Goal: Book appointment/travel/reservation

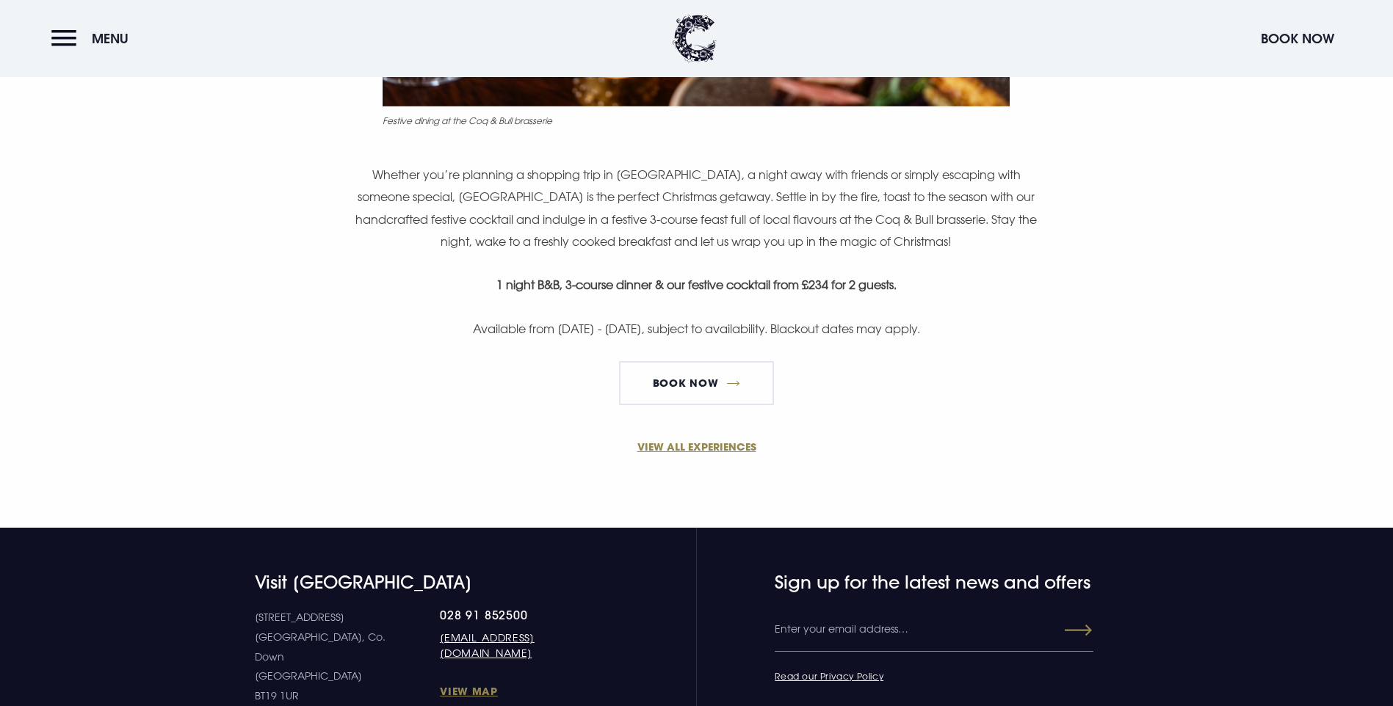
scroll to position [1028, 0]
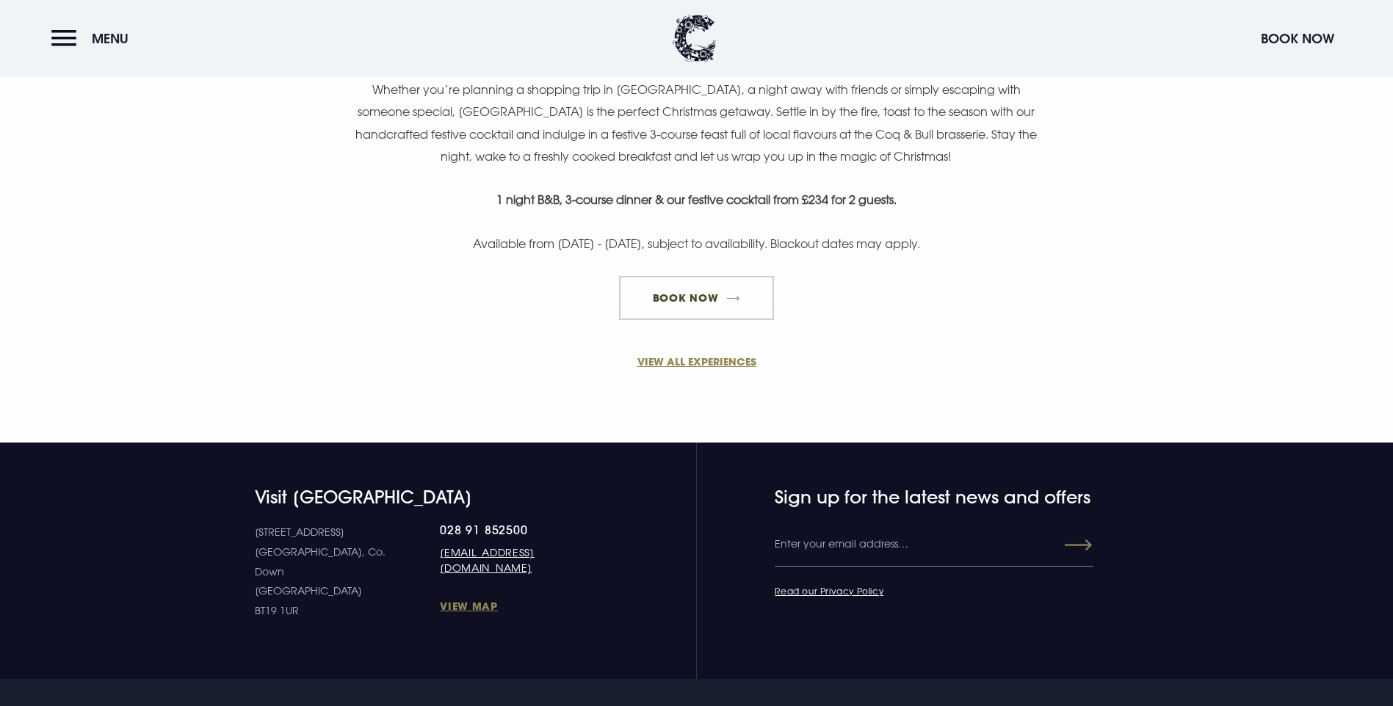
click at [679, 320] on link "Book now" at bounding box center [696, 298] width 154 height 44
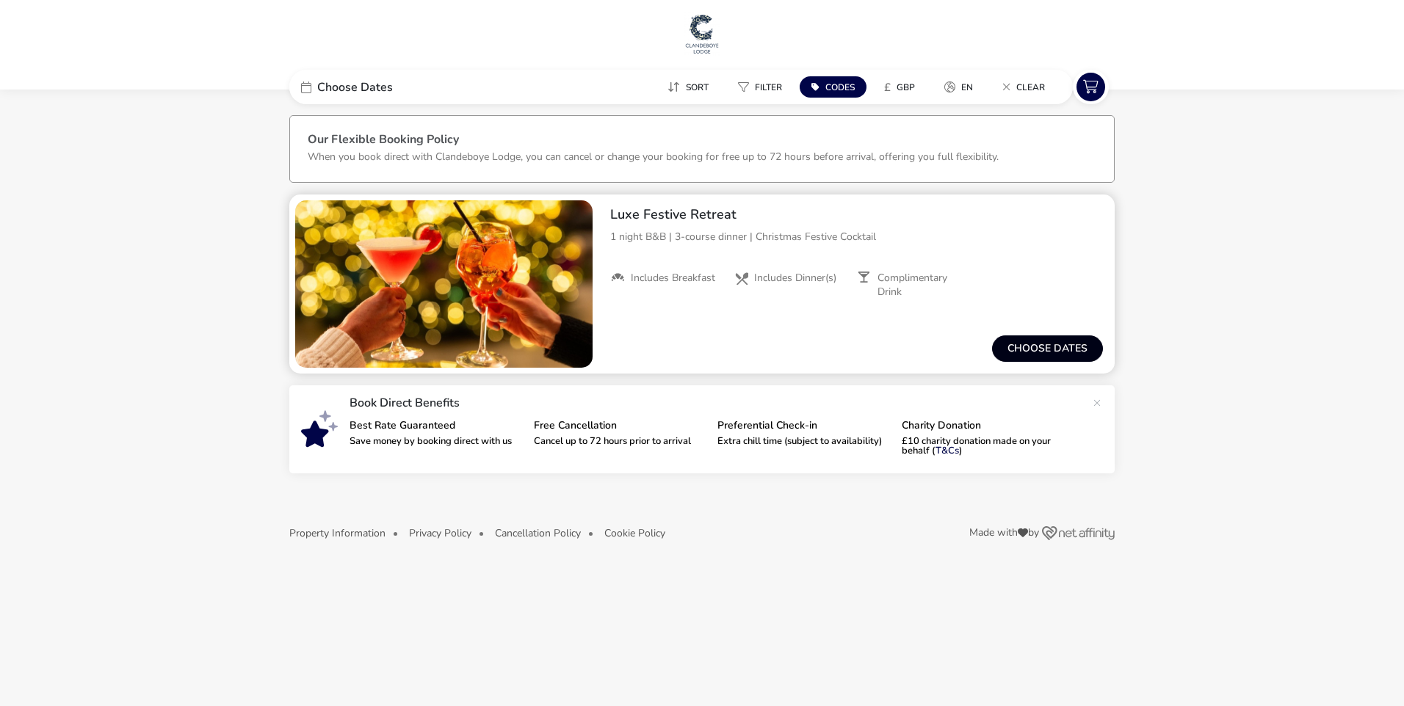
click at [1029, 350] on button "Choose dates" at bounding box center [1047, 349] width 111 height 26
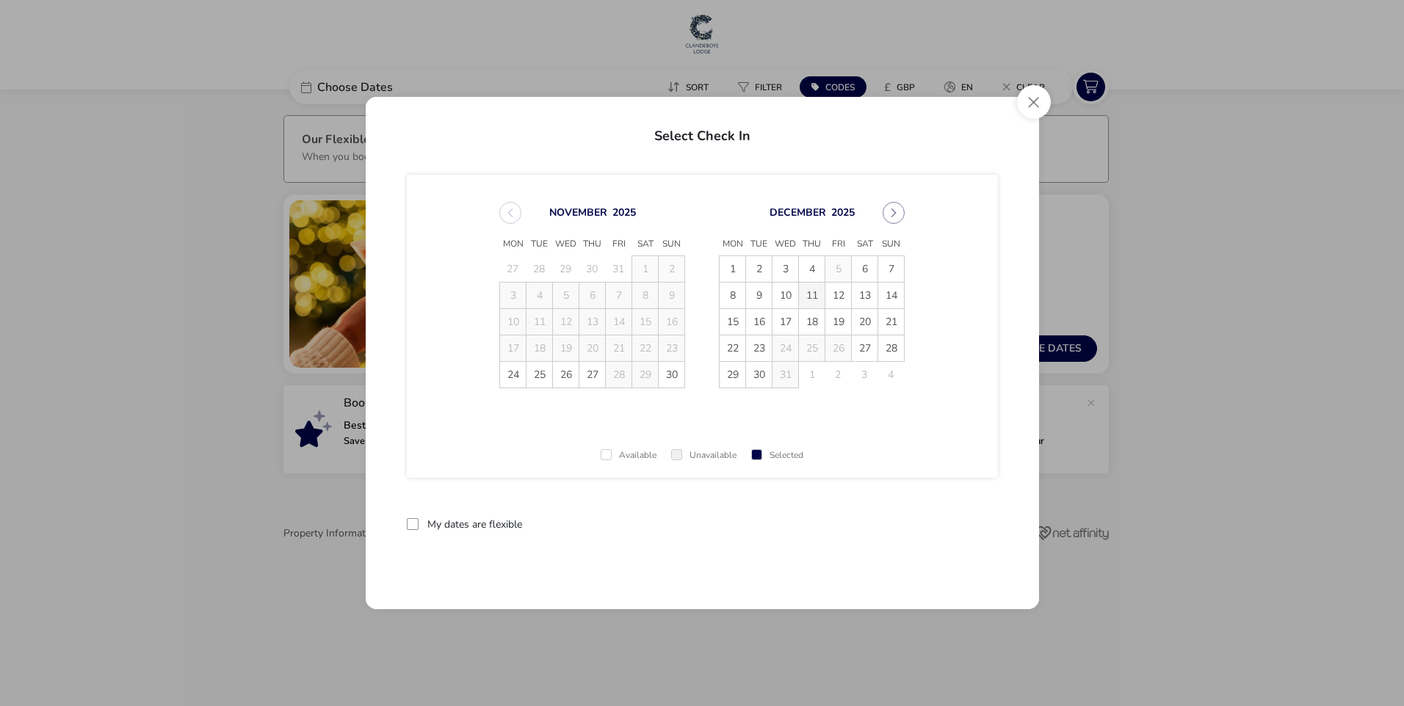
click at [811, 294] on span "11" at bounding box center [812, 296] width 26 height 26
click at [411, 526] on div at bounding box center [413, 524] width 12 height 12
click at [846, 300] on span "12" at bounding box center [838, 296] width 26 height 26
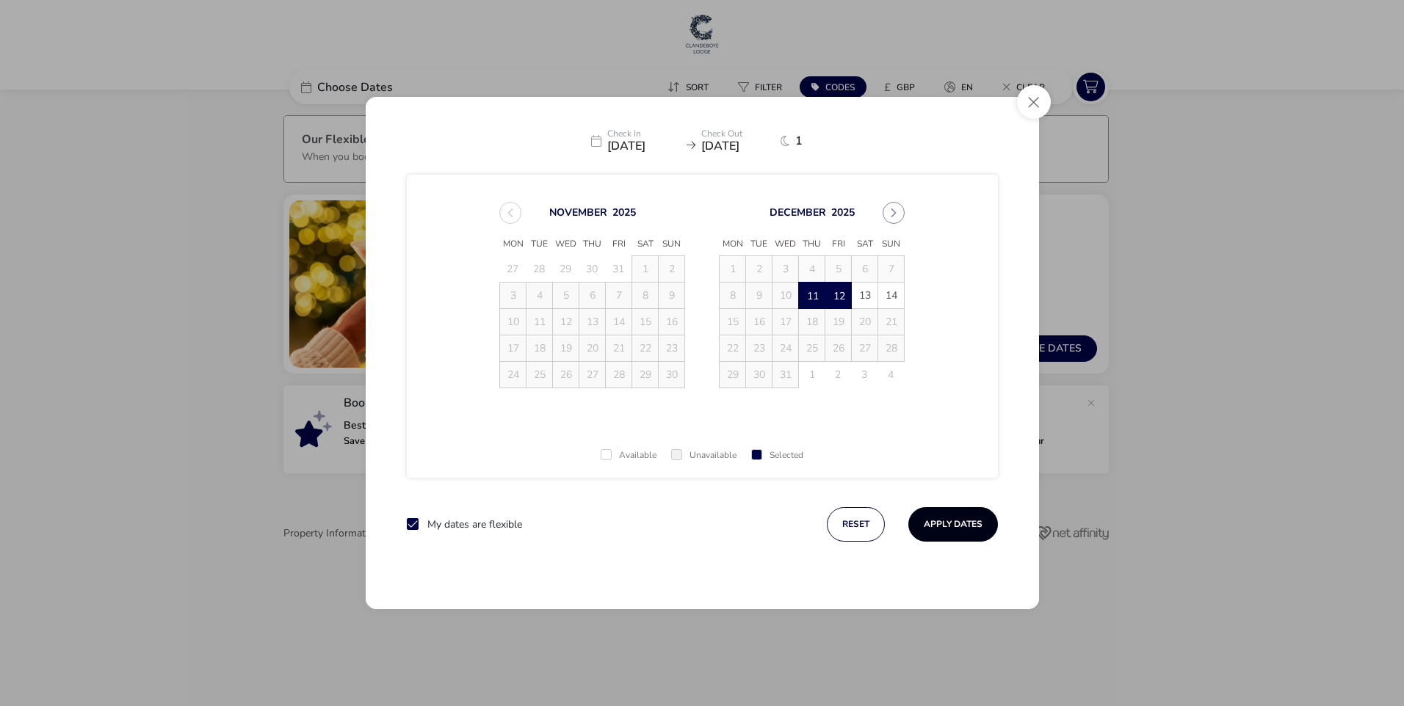
click at [947, 524] on button "Apply Dates" at bounding box center [953, 524] width 90 height 35
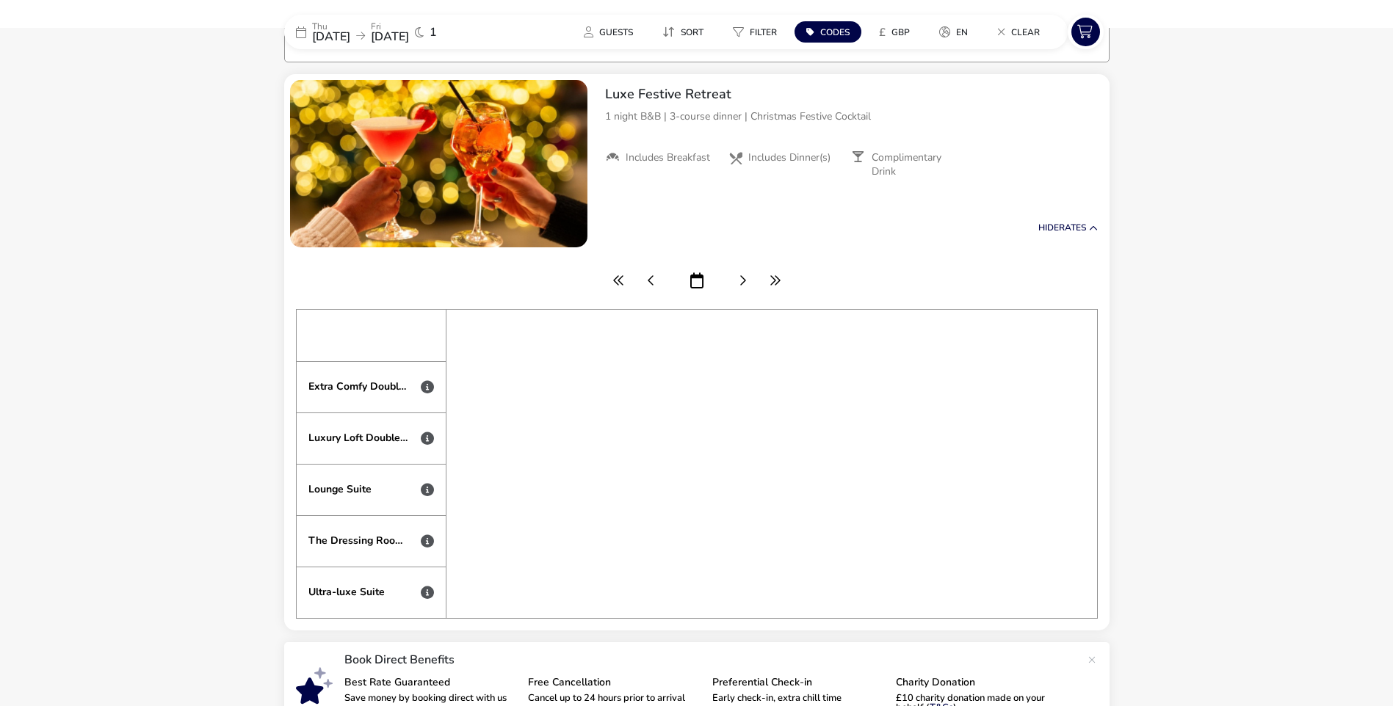
scroll to position [0, 6113]
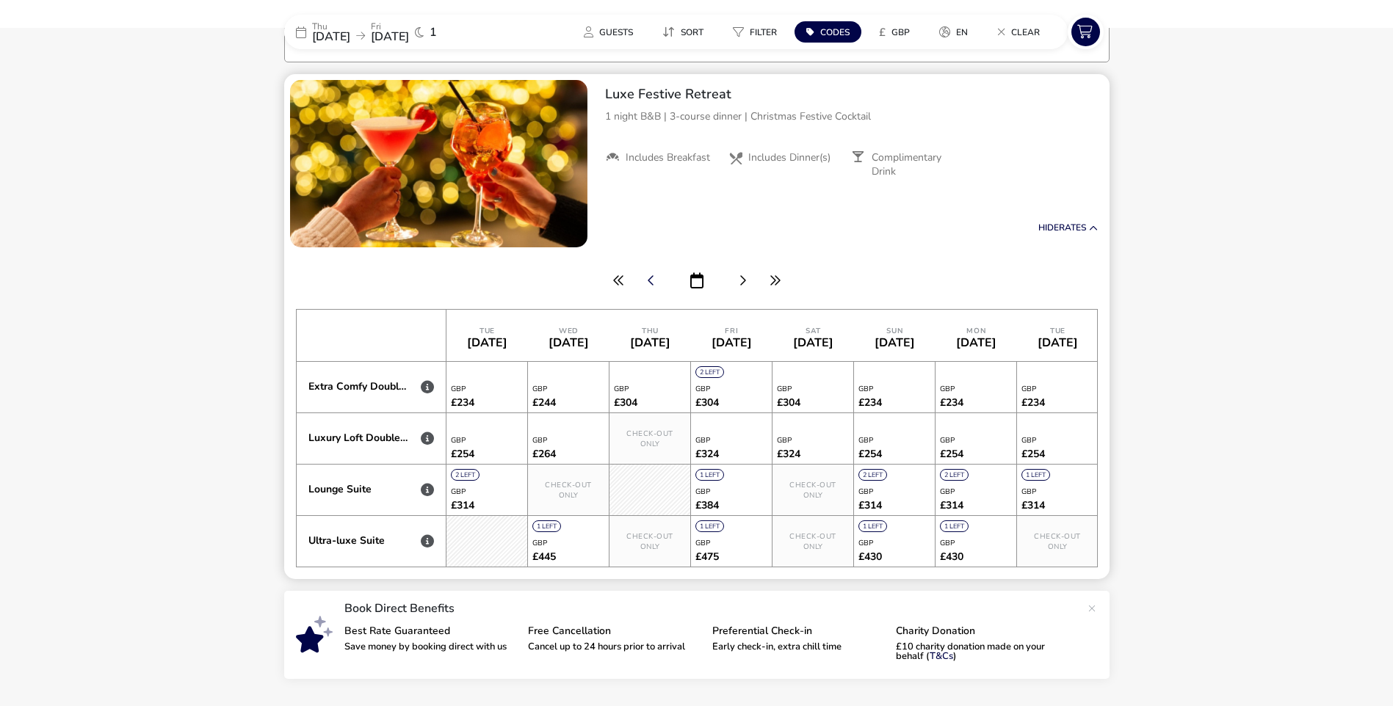
click at [649, 279] on icon "button" at bounding box center [651, 281] width 7 height 12
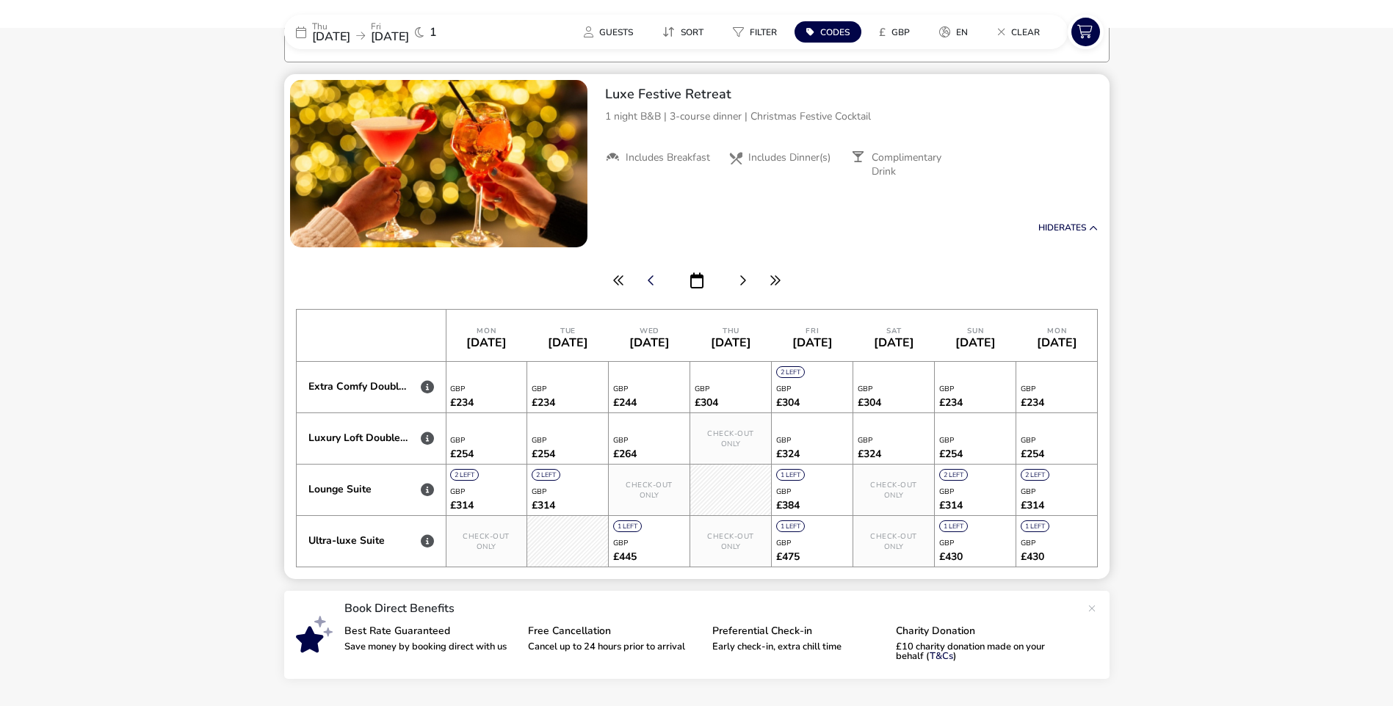
scroll to position [0, 6032]
click at [651, 278] on icon "button" at bounding box center [651, 281] width 7 height 12
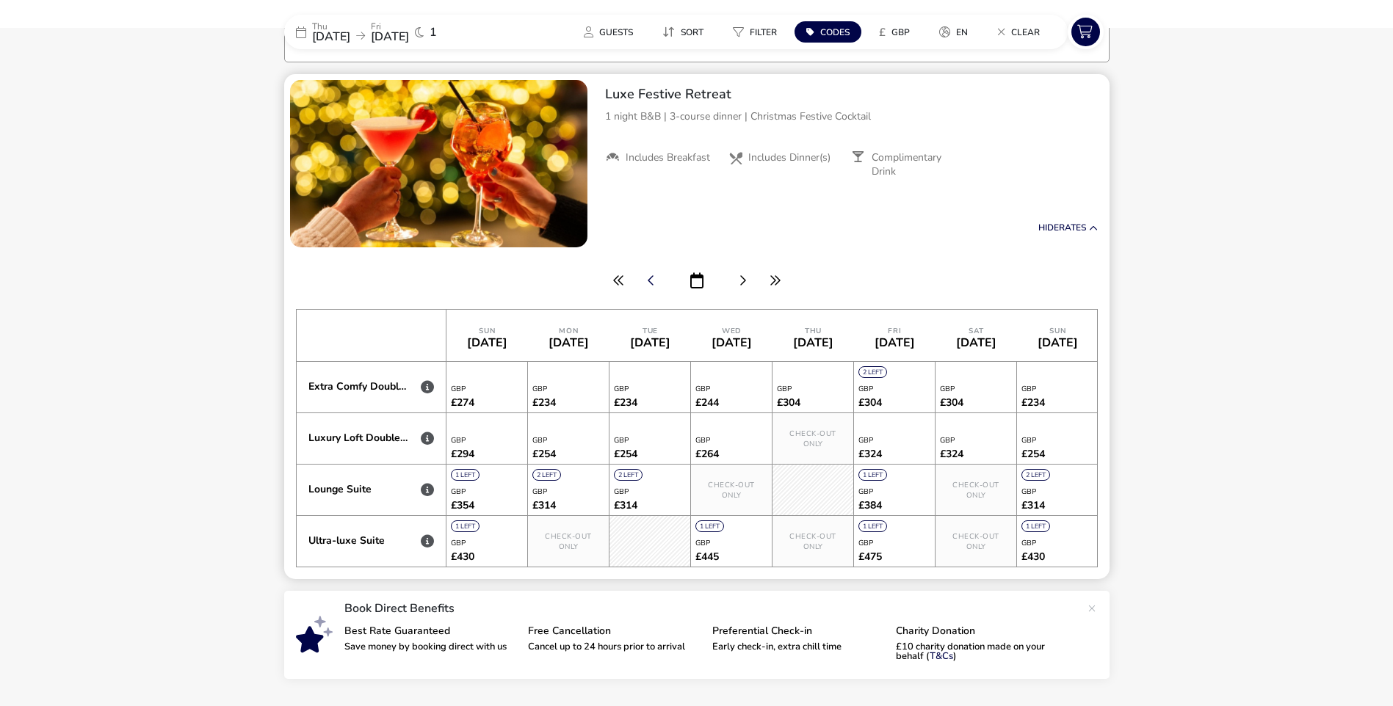
click at [651, 278] on icon "button" at bounding box center [651, 281] width 7 height 12
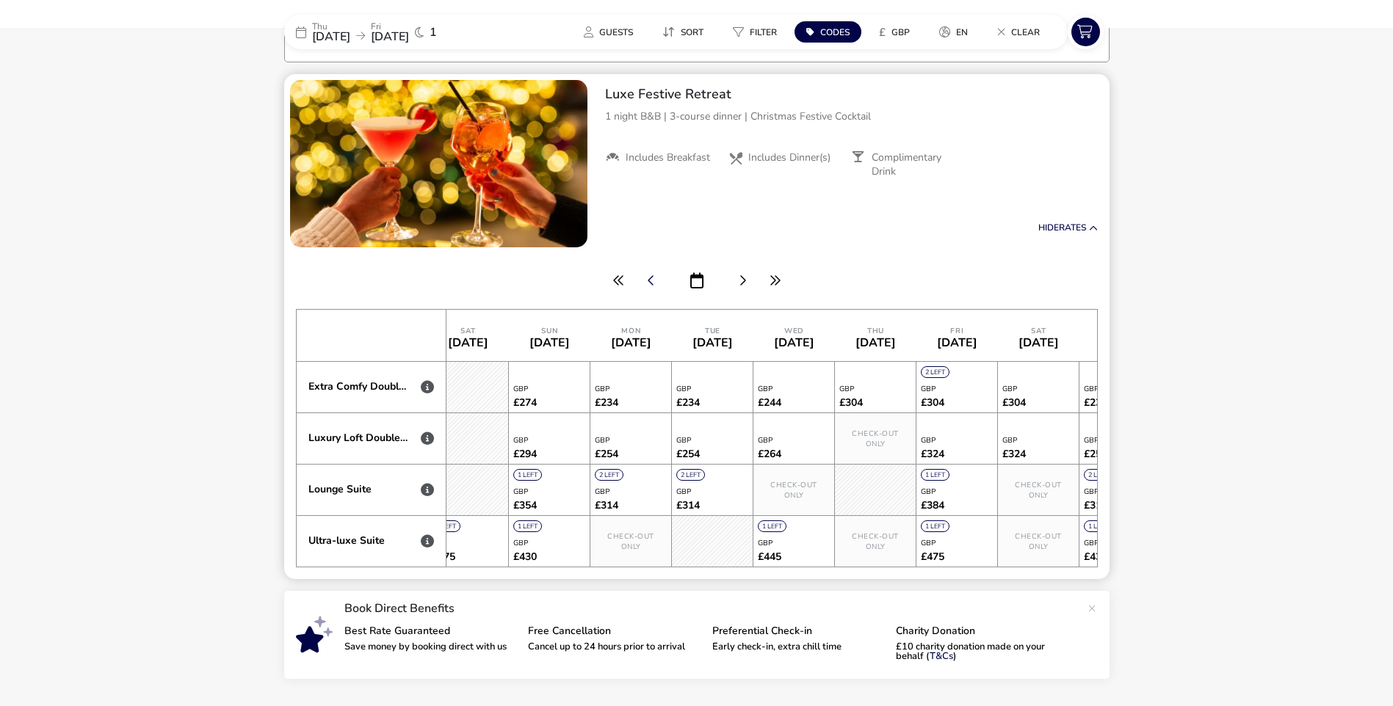
scroll to position [0, 5869]
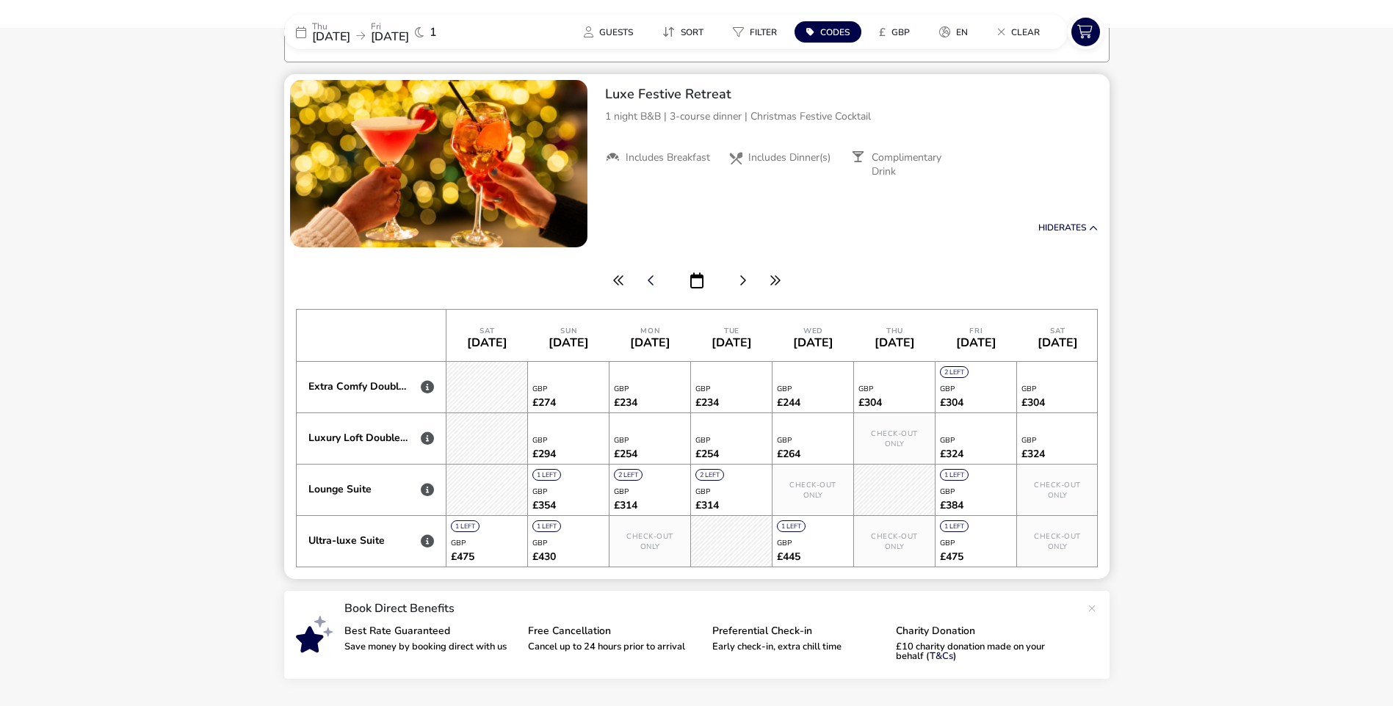
click at [651, 278] on icon "button" at bounding box center [651, 281] width 7 height 12
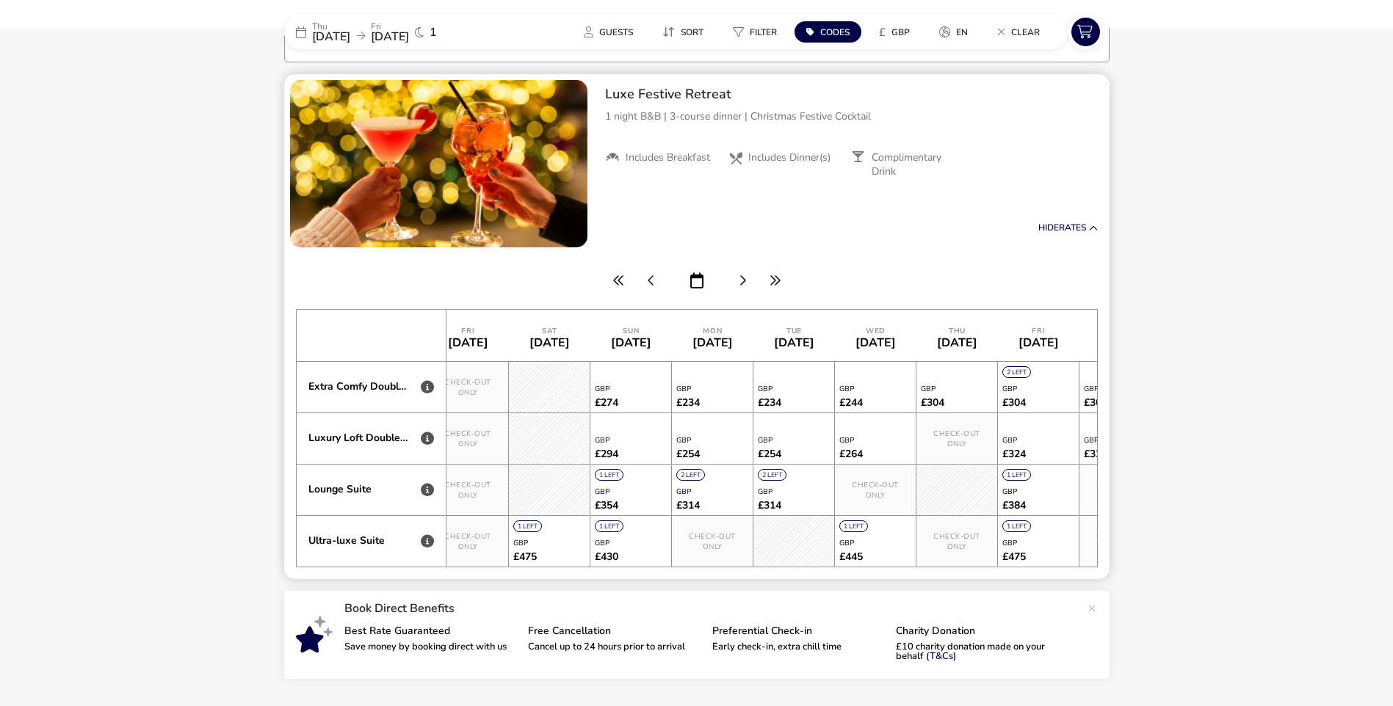
scroll to position [0, 5787]
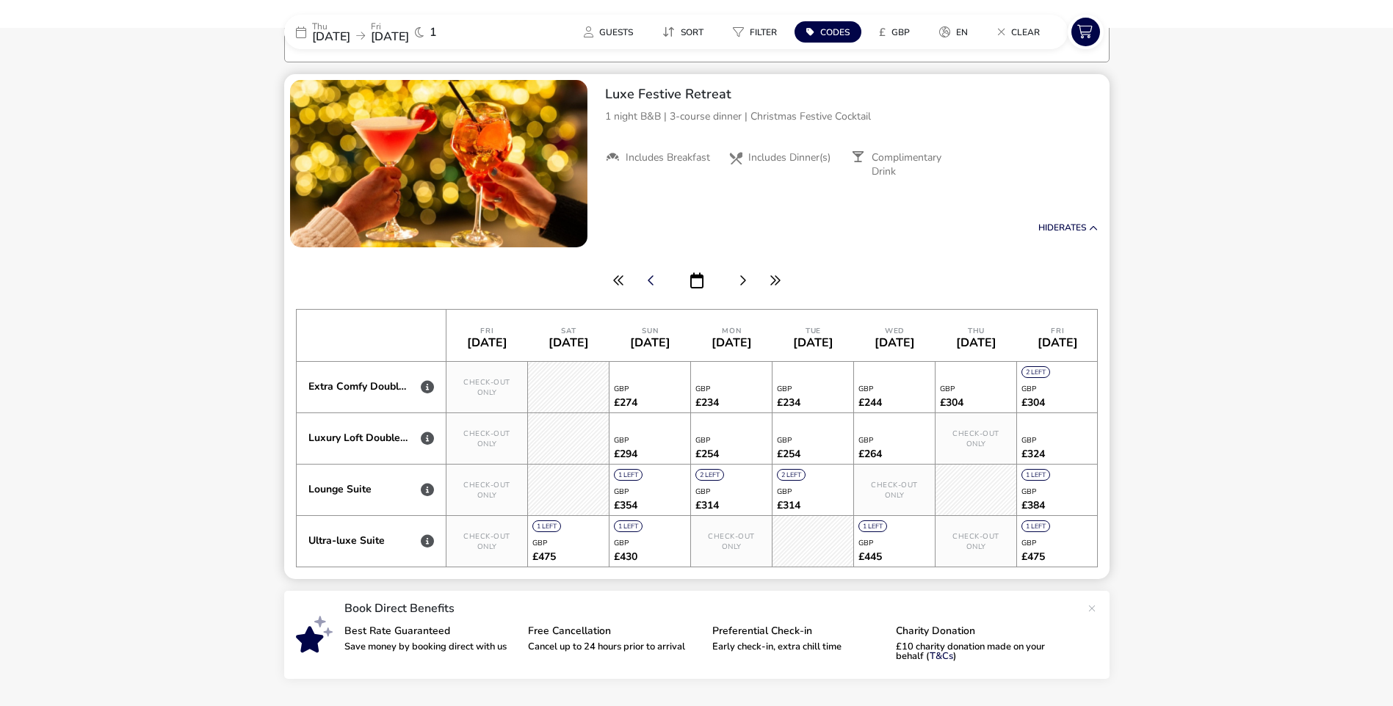
click at [651, 278] on icon "button" at bounding box center [651, 281] width 7 height 12
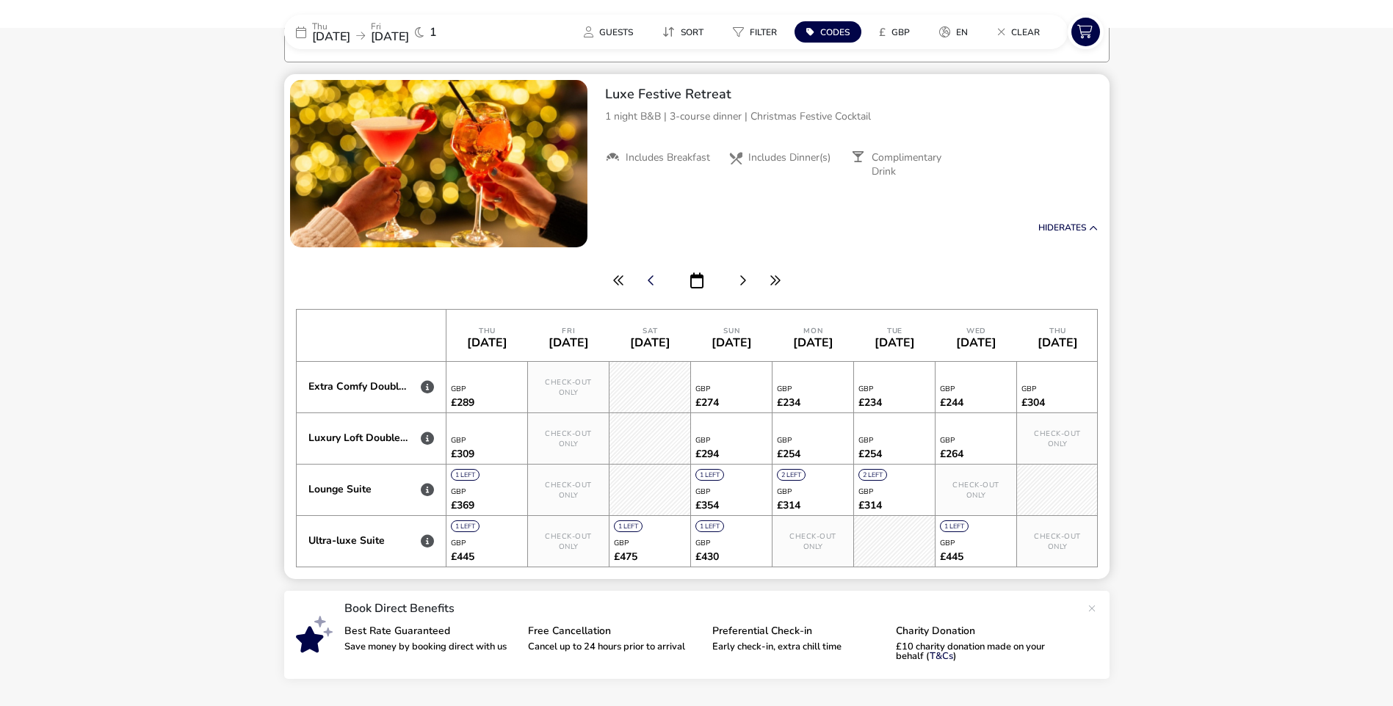
click at [651, 278] on icon "button" at bounding box center [651, 281] width 7 height 12
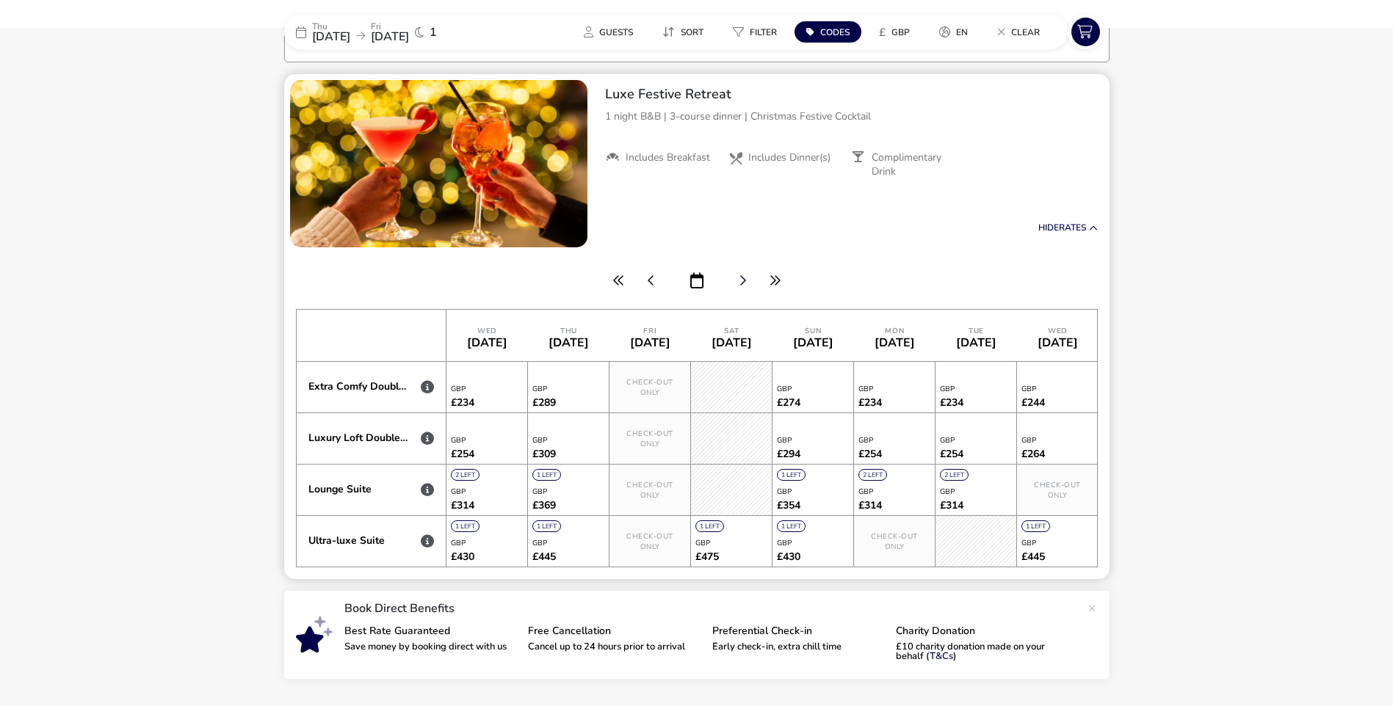
click at [739, 281] on icon "button" at bounding box center [742, 281] width 7 height 12
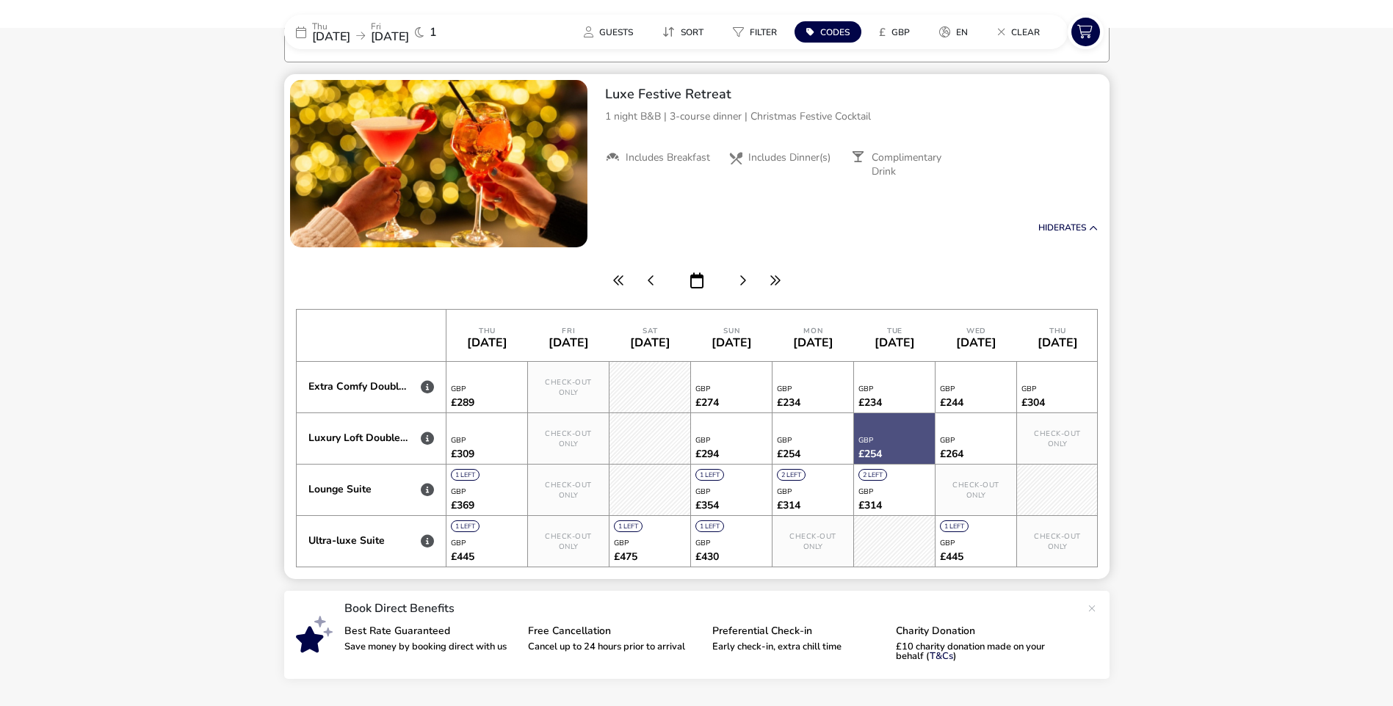
click at [884, 435] on div at bounding box center [894, 438] width 81 height 51
click at [880, 434] on div at bounding box center [895, 438] width 82 height 51
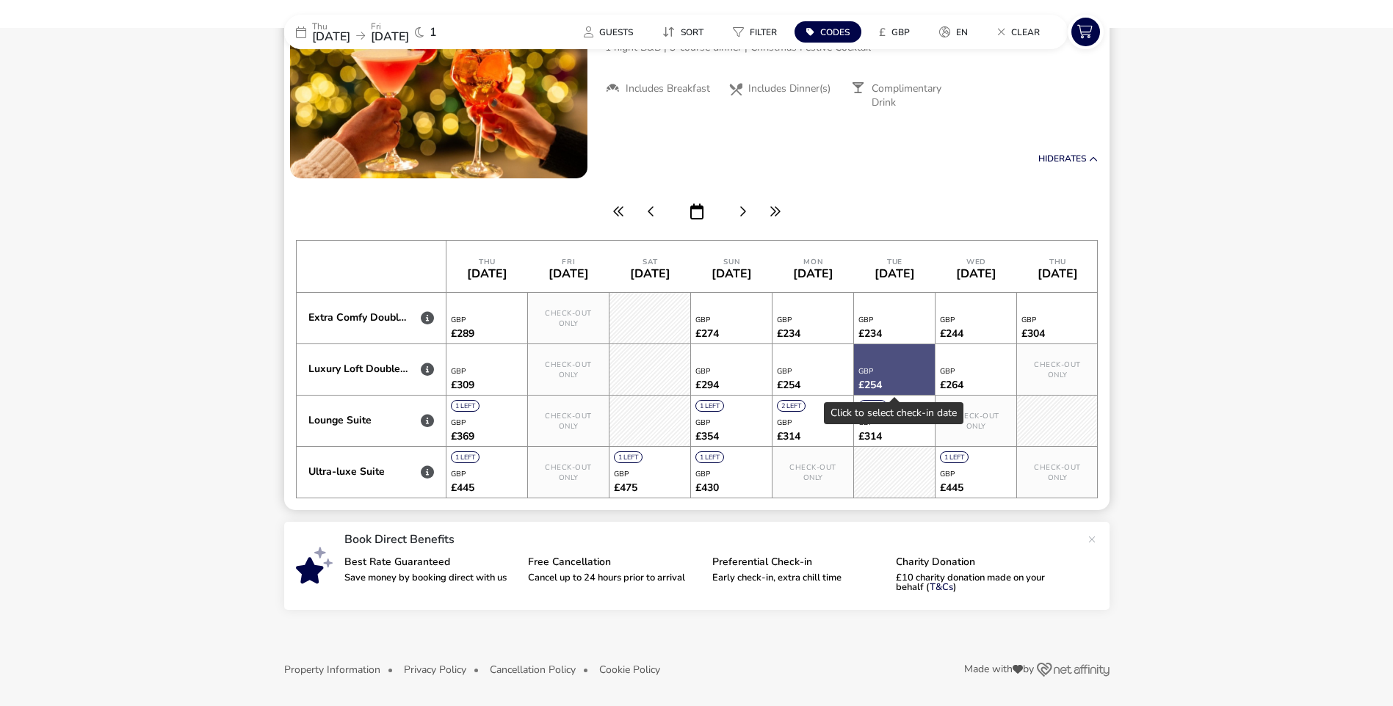
click at [889, 372] on div at bounding box center [894, 369] width 81 height 51
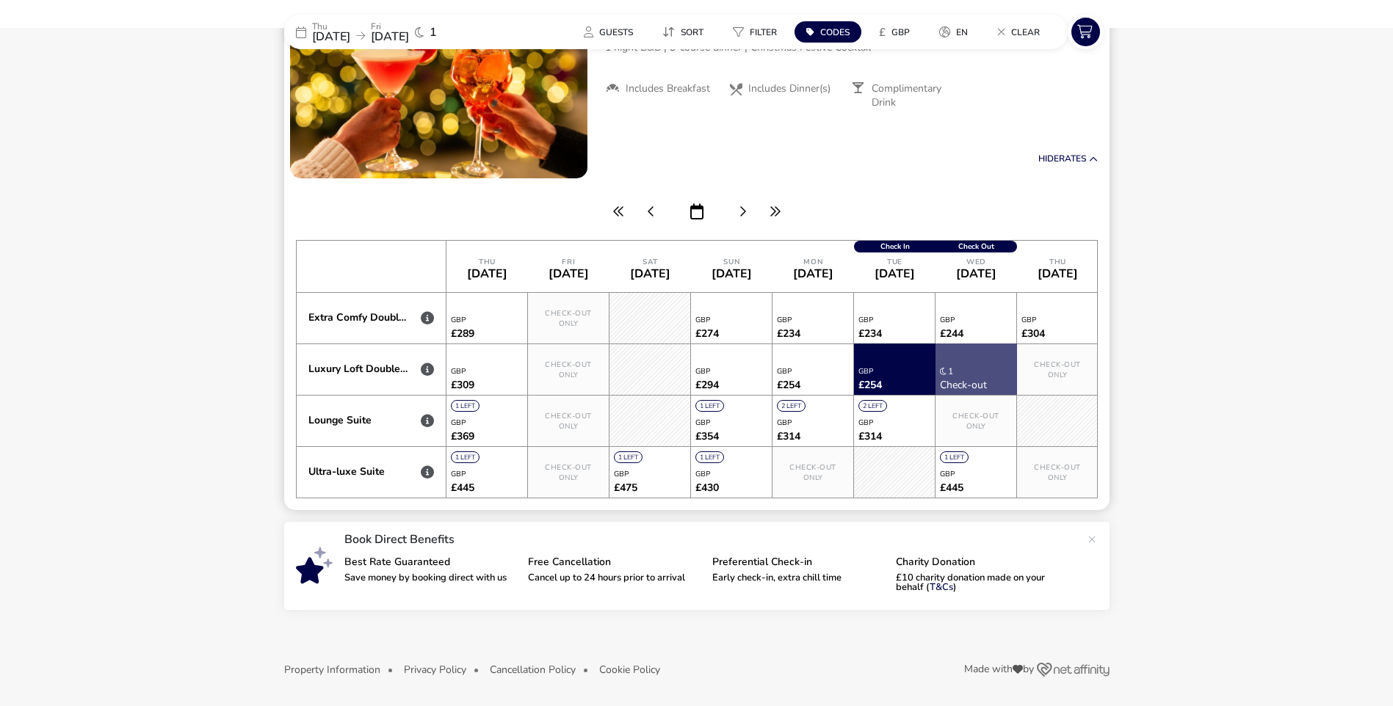
click at [956, 364] on div at bounding box center [977, 369] width 82 height 51
click at [423, 365] on icon at bounding box center [427, 369] width 13 height 13
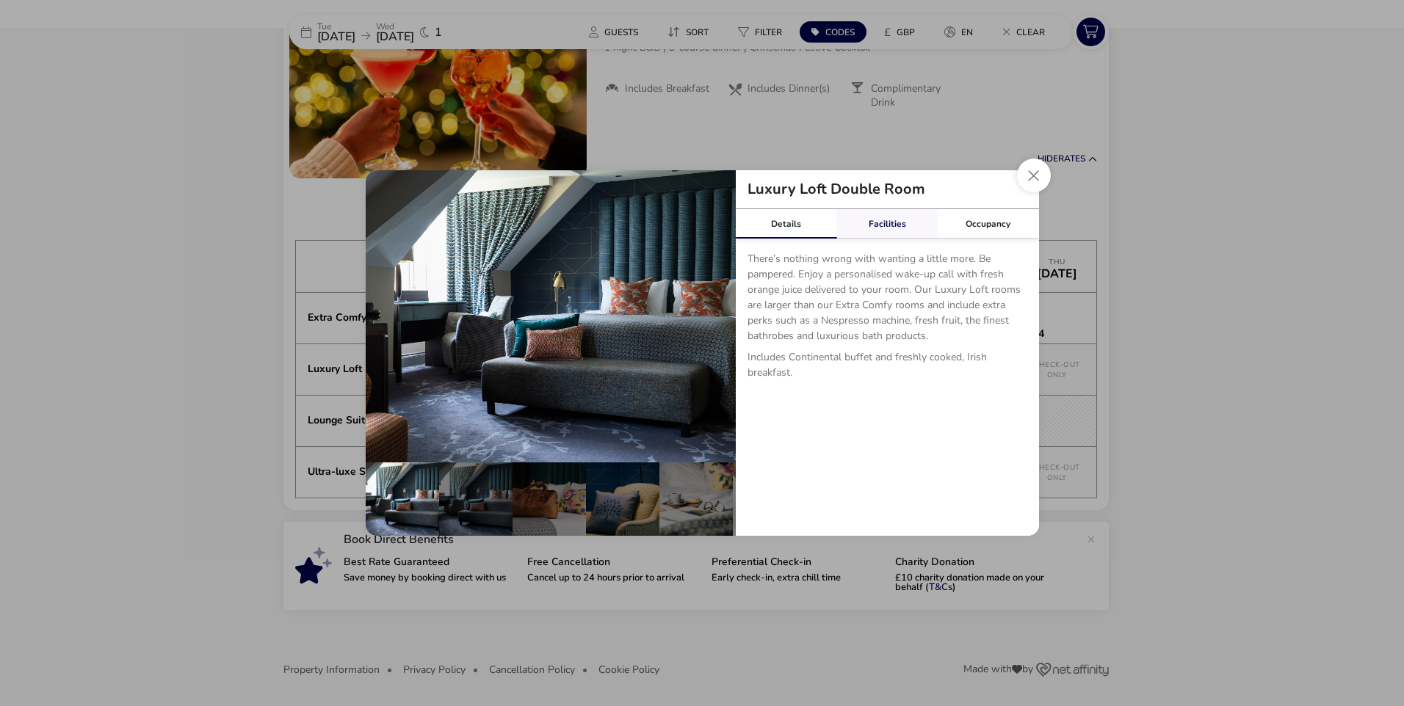
click at [891, 223] on link "Facilities" at bounding box center [886, 223] width 101 height 29
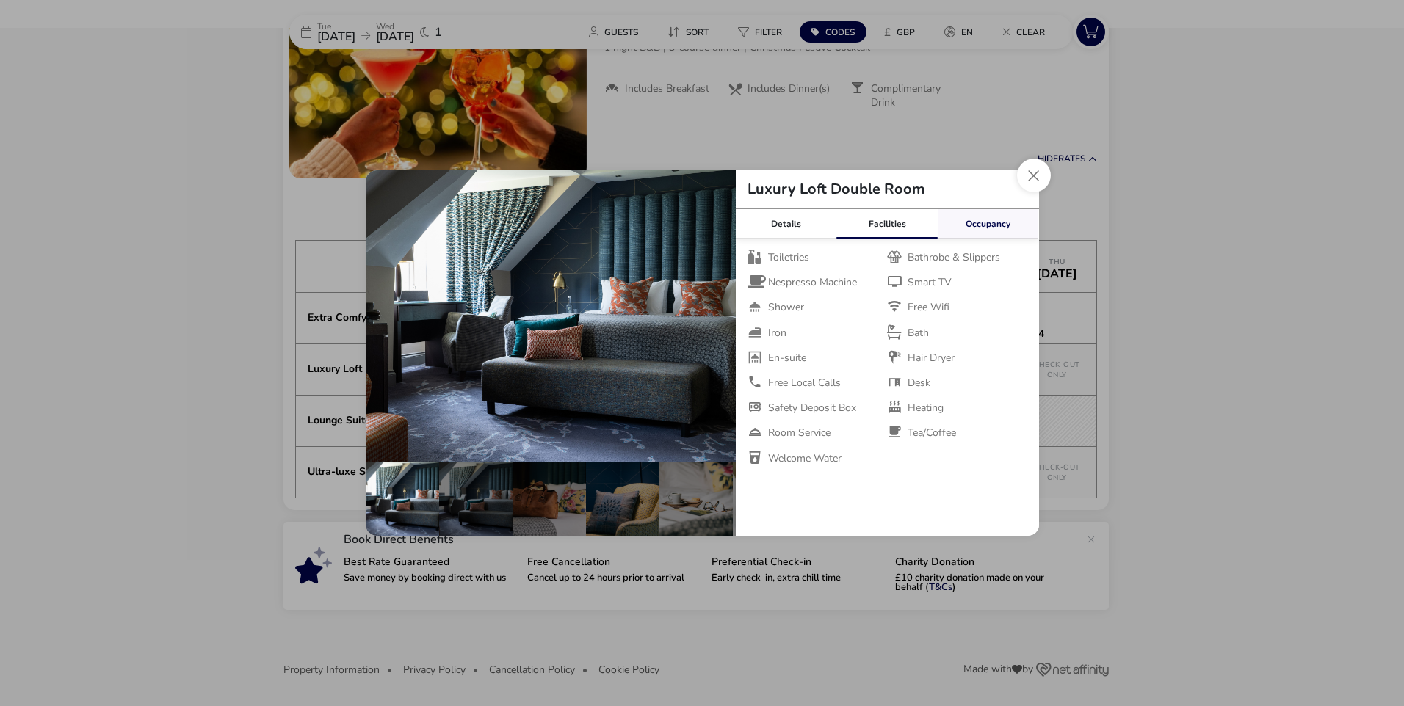
click at [987, 222] on link "Occupancy" at bounding box center [988, 223] width 101 height 29
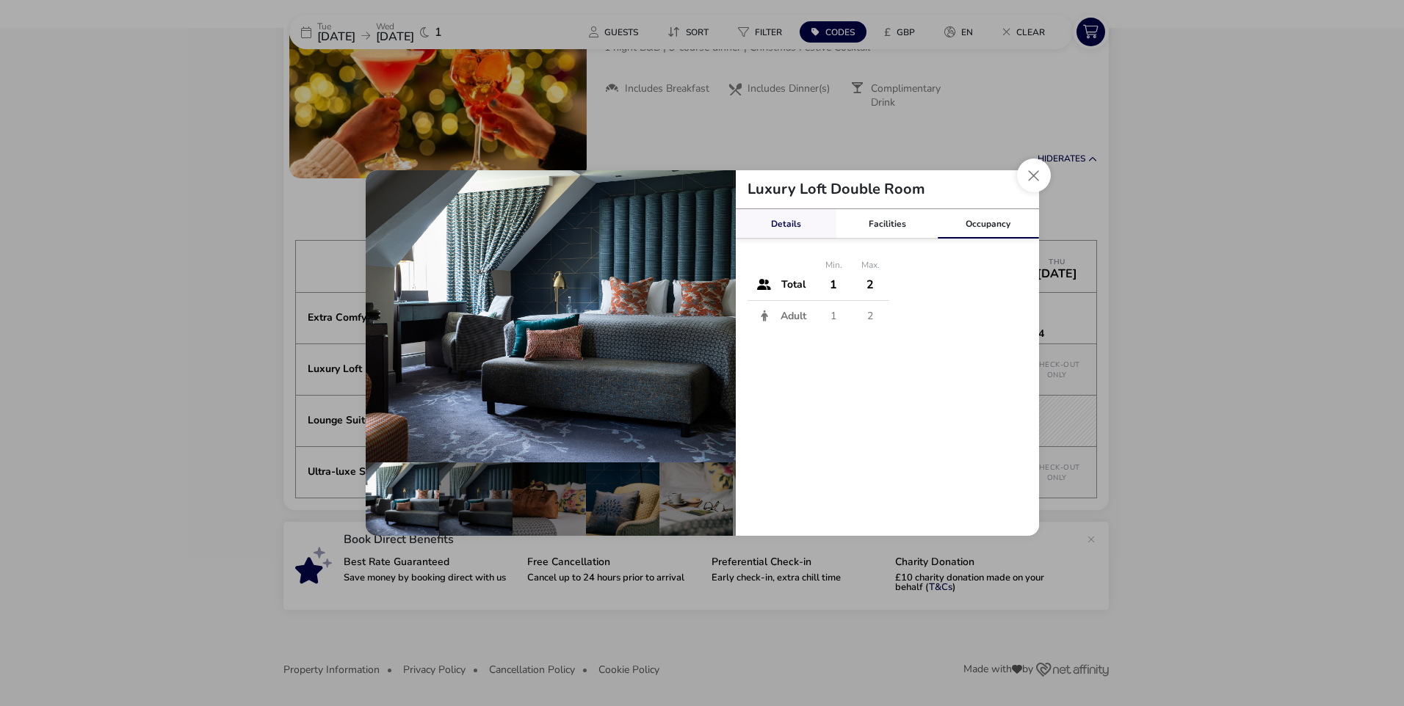
click at [785, 224] on link "Details" at bounding box center [786, 223] width 101 height 29
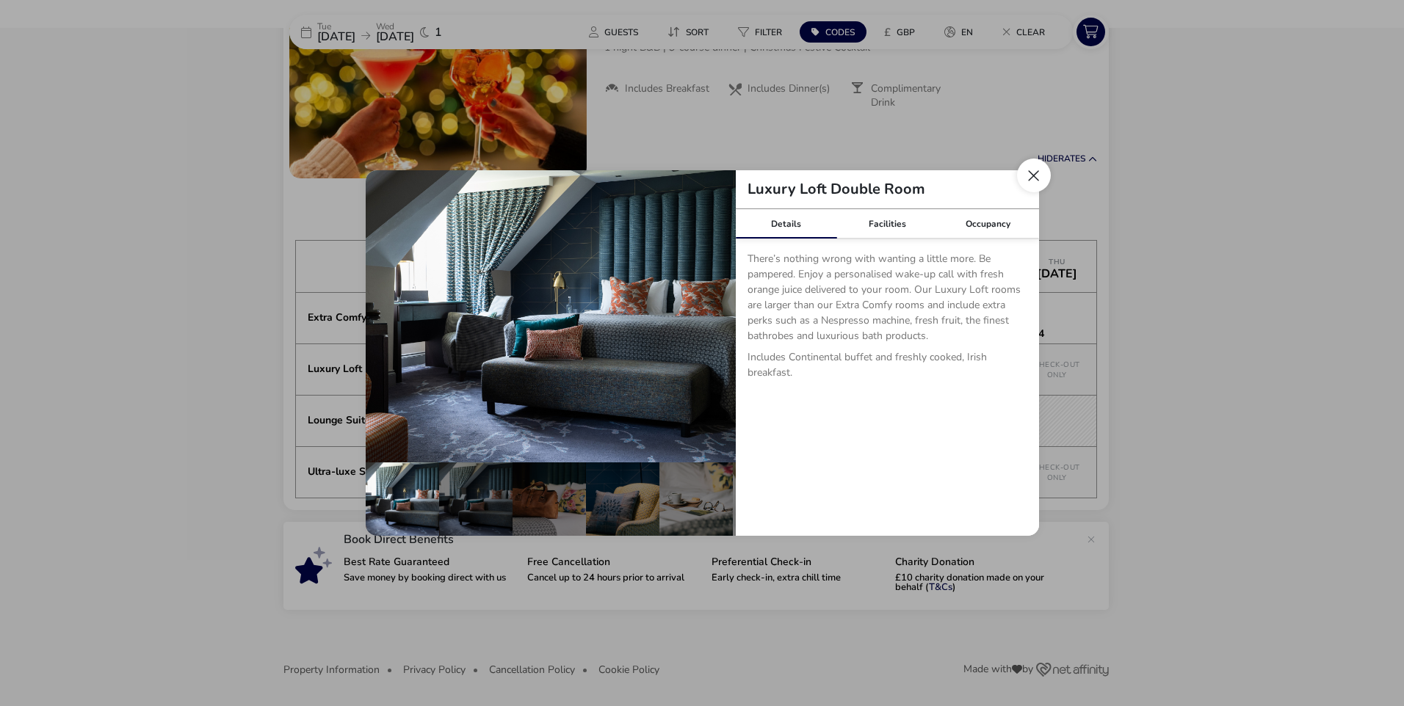
click at [1032, 179] on button "Close dialog" at bounding box center [1034, 176] width 34 height 34
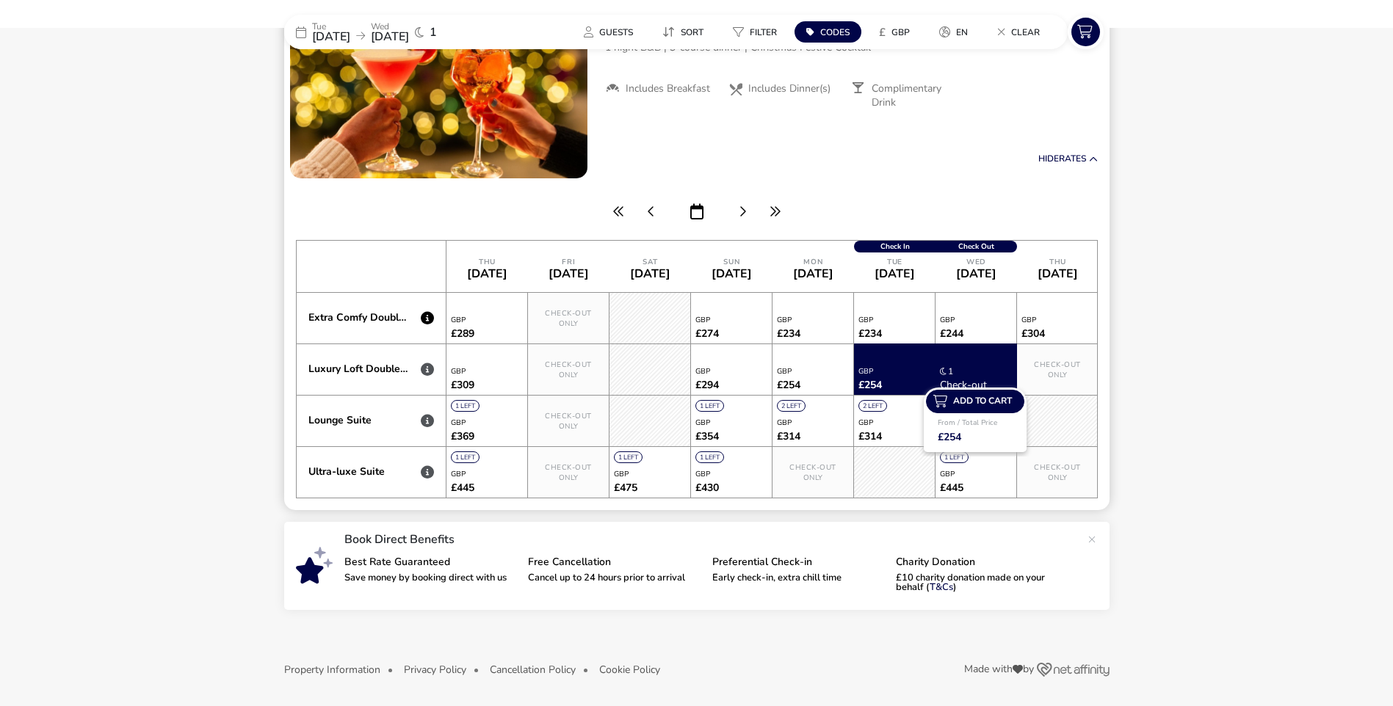
click at [425, 319] on icon at bounding box center [427, 317] width 13 height 13
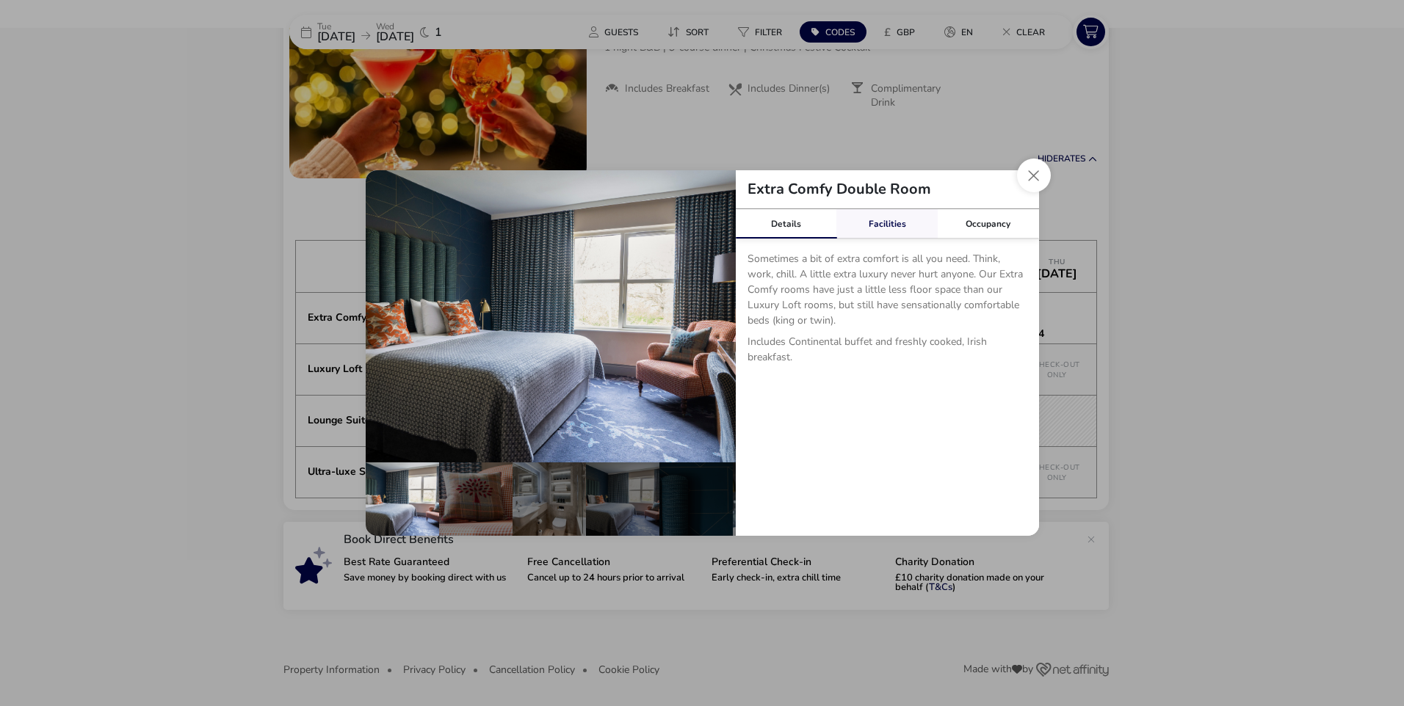
click at [890, 219] on link "Facilities" at bounding box center [886, 223] width 101 height 29
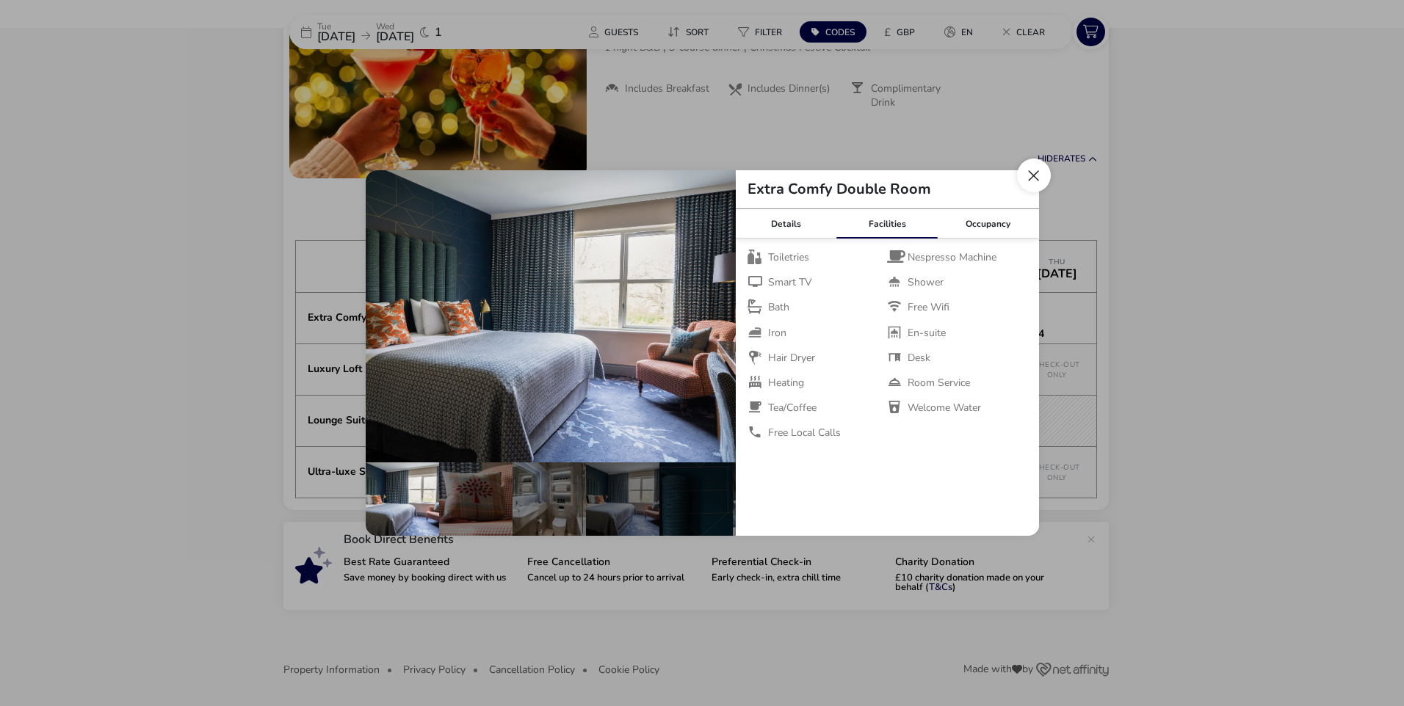
click at [1034, 177] on button "Close dialog" at bounding box center [1034, 176] width 34 height 34
